Goal: Transaction & Acquisition: Purchase product/service

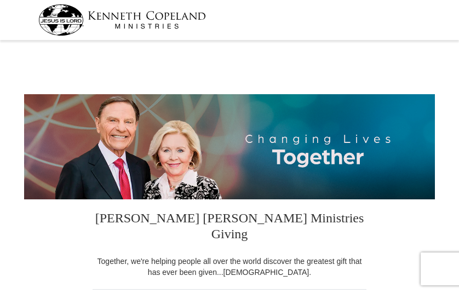
select select "VT"
